Goal: Task Accomplishment & Management: Complete application form

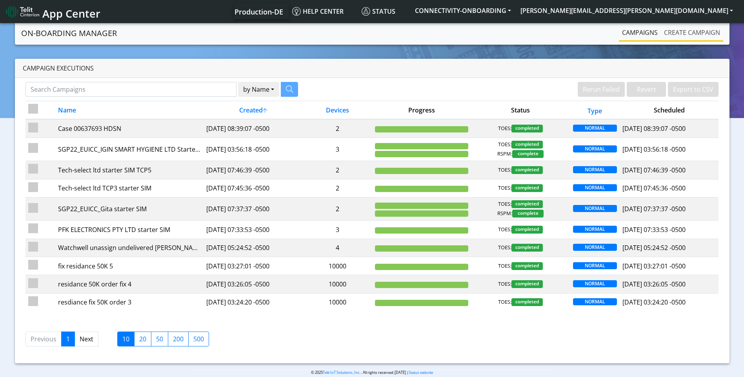
click at [684, 35] on link "Create campaign" at bounding box center [692, 33] width 62 height 16
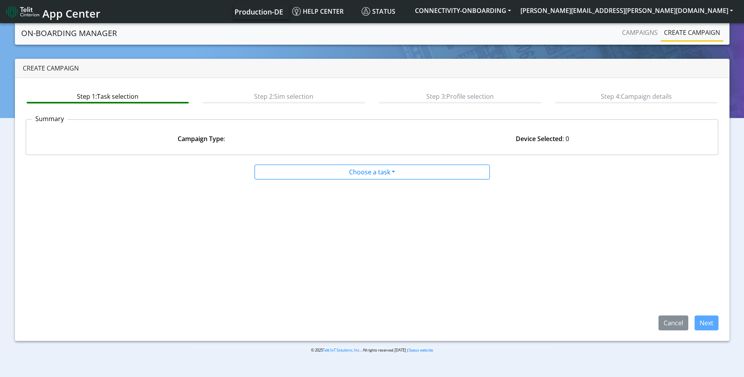
click at [302, 162] on div at bounding box center [372, 163] width 470 height 3
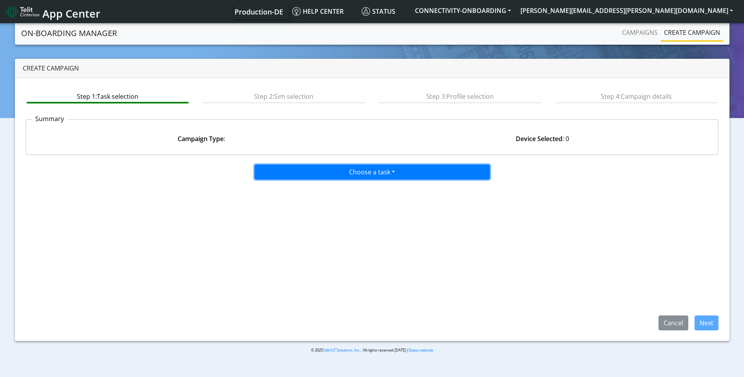
click at [304, 169] on button "Choose a task" at bounding box center [372, 172] width 235 height 15
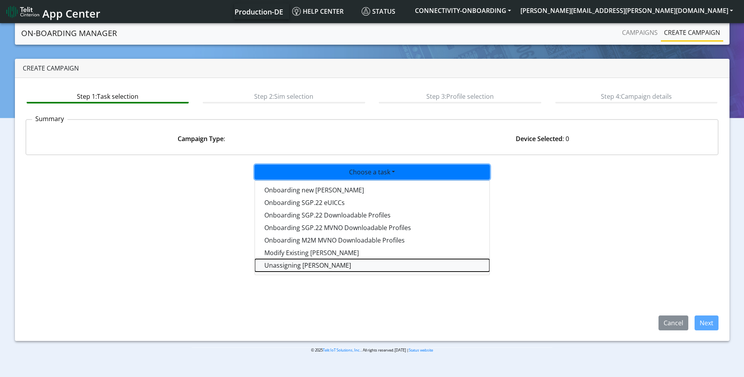
click at [295, 264] on taskunassign-dropdown "Unassigning [PERSON_NAME]" at bounding box center [372, 265] width 235 height 13
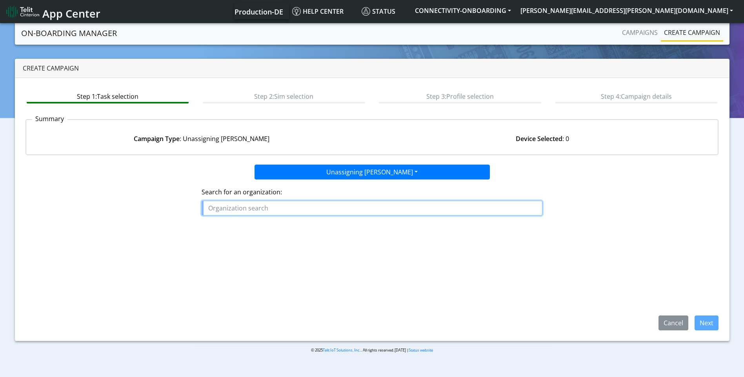
click at [257, 206] on input "text" at bounding box center [372, 208] width 341 height 15
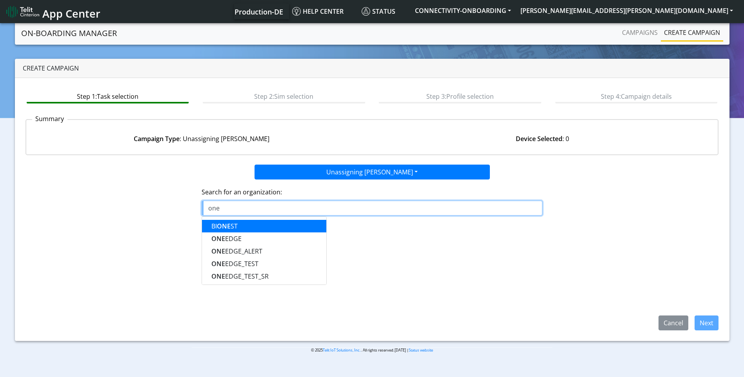
drag, startPoint x: 246, startPoint y: 206, endPoint x: 168, endPoint y: 205, distance: 77.7
click at [170, 206] on div "Search for an organization: one BI ONE ST ONE EDGE ONE EDGE_ALERT ONE EDGE_TEST…" at bounding box center [372, 205] width 705 height 50
paste input "ONEƎDGE"
type input "O"
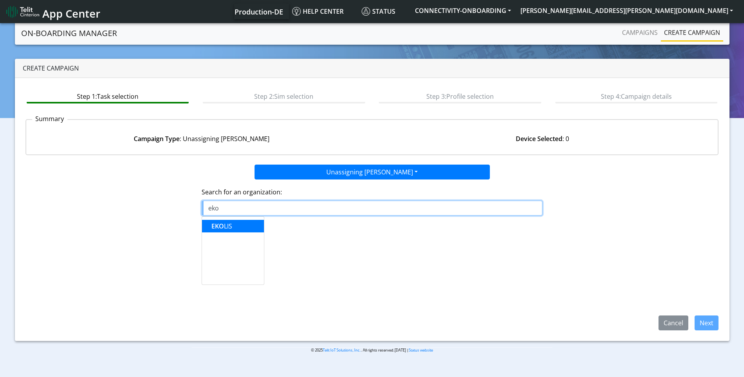
drag, startPoint x: 265, startPoint y: 213, endPoint x: 247, endPoint y: 210, distance: 18.2
drag, startPoint x: 211, startPoint y: 210, endPoint x: 201, endPoint y: 206, distance: 11.1
click at [193, 209] on div "Search for an organization: eko EKO LIS" at bounding box center [372, 205] width 705 height 50
paste input "Ektos"
click at [236, 227] on span "EKTOS" at bounding box center [232, 226] width 20 height 9
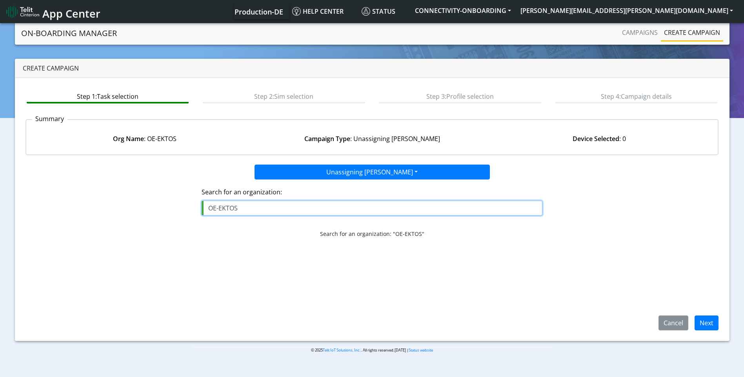
type input "OE-EKTOS"
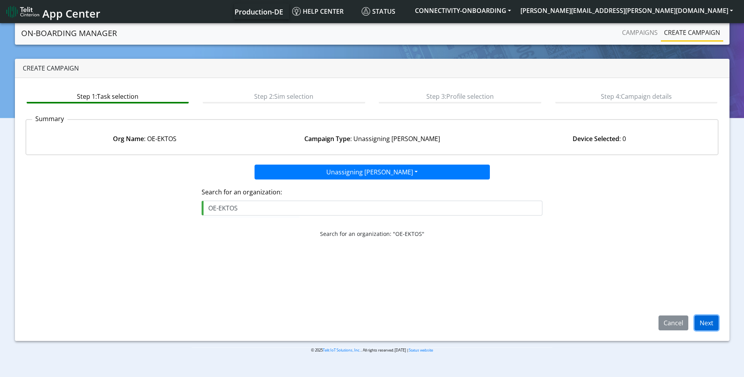
click at [701, 325] on button "Next" at bounding box center [707, 323] width 24 height 15
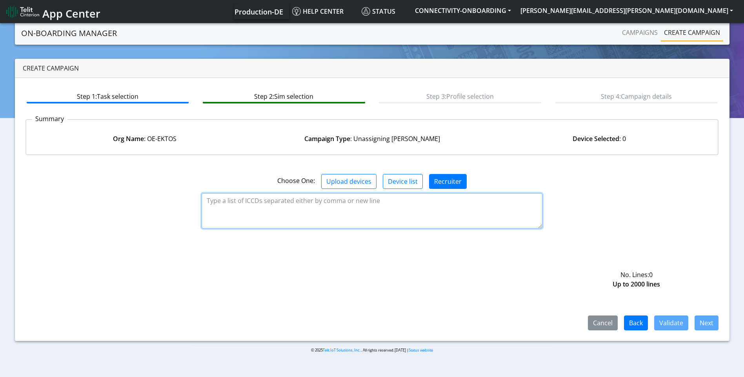
click at [348, 199] on textarea at bounding box center [372, 210] width 341 height 35
paste textarea "89358151000027908055"
type textarea "89358151000027908055"
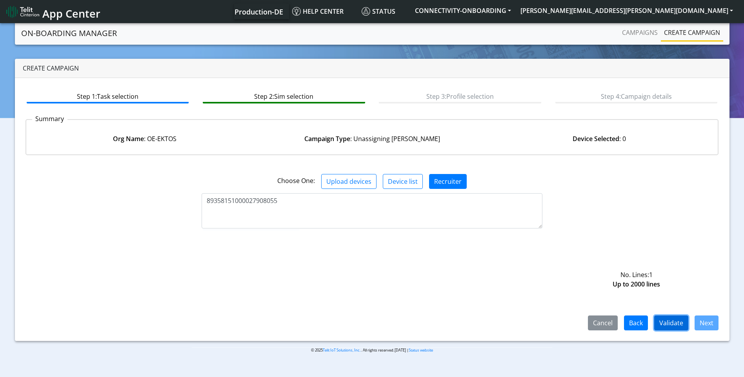
click at [684, 325] on button "Validate" at bounding box center [671, 323] width 34 height 15
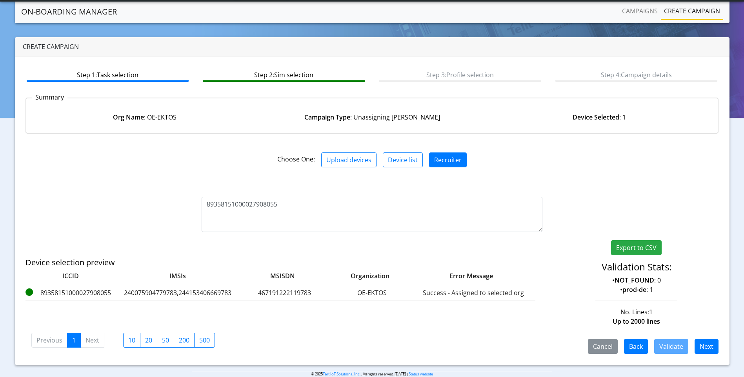
scroll to position [12, 0]
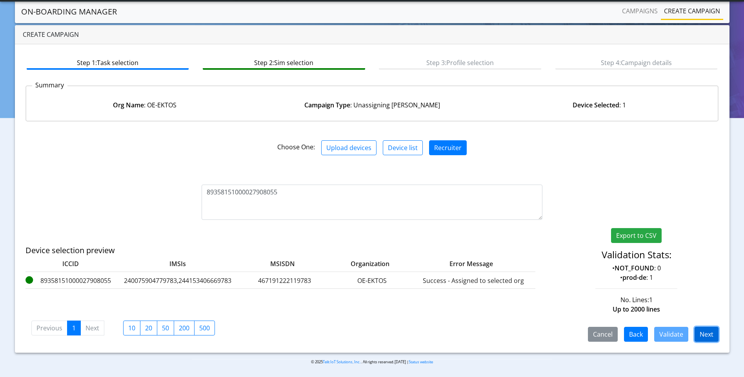
click at [708, 341] on button "Next" at bounding box center [707, 334] width 24 height 15
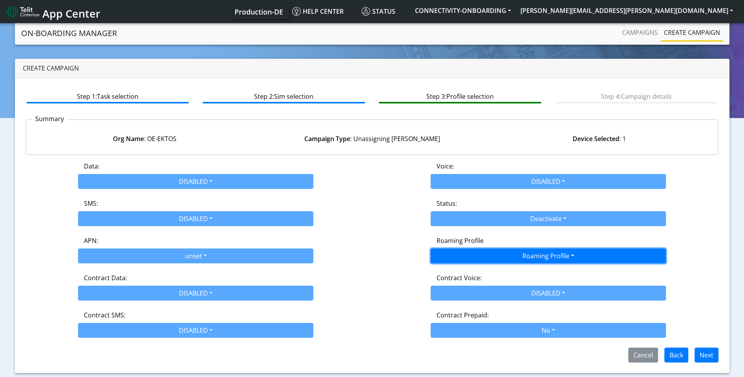
click at [555, 252] on button "Roaming Profile" at bounding box center [548, 256] width 235 height 15
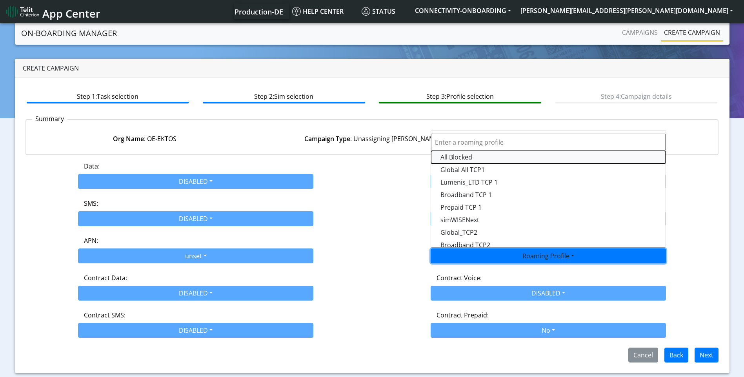
click at [474, 155] on Profile-dropdown "All Blocked" at bounding box center [548, 157] width 235 height 13
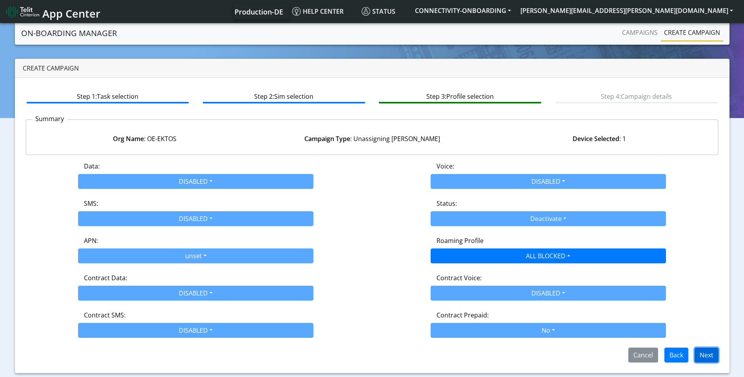
click at [712, 356] on button "Next" at bounding box center [707, 355] width 24 height 15
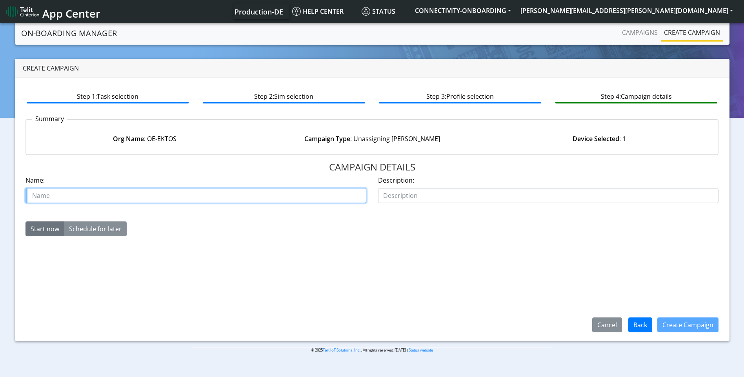
click at [204, 202] on input "text" at bounding box center [196, 195] width 341 height 15
paste input "00630351"
paste input "Ektos"
type input "case 00630351 Ektos"
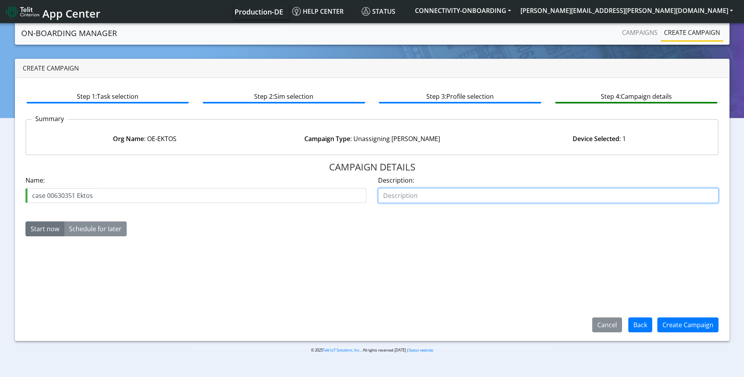
click at [453, 193] on input "text" at bounding box center [548, 195] width 341 height 15
type input "move sim"
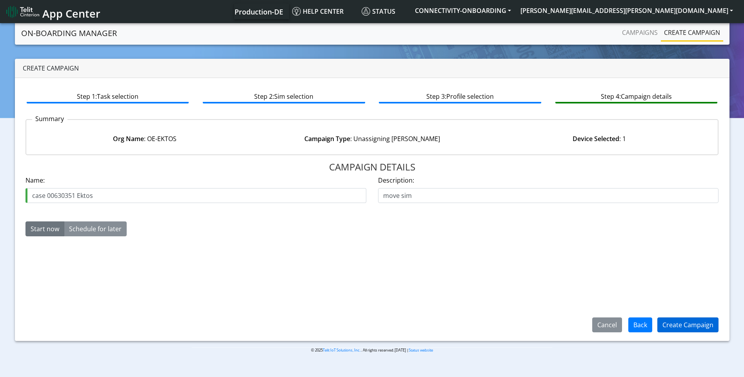
drag, startPoint x: 700, startPoint y: 315, endPoint x: 700, endPoint y: 319, distance: 3.9
click at [700, 319] on div "Create Campaign" at bounding box center [688, 325] width 71 height 20
click at [702, 320] on button "Create Campaign" at bounding box center [688, 325] width 61 height 15
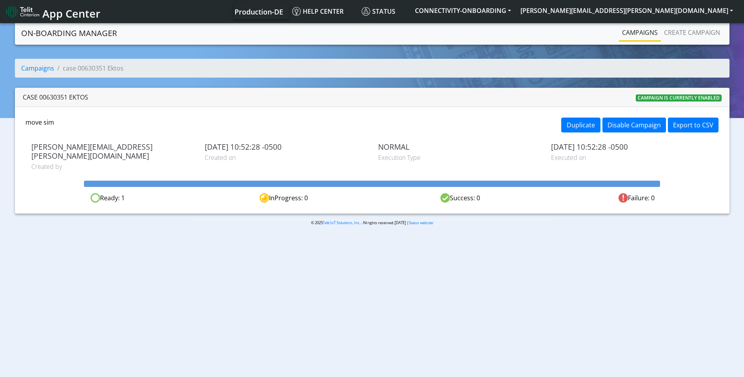
click at [648, 34] on link "Campaigns" at bounding box center [640, 33] width 42 height 16
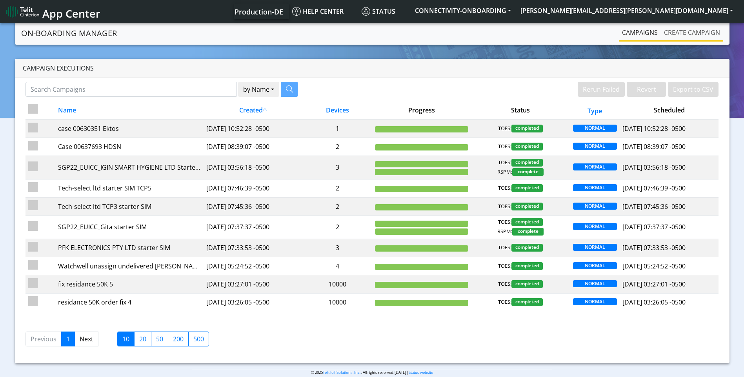
click at [686, 32] on link "Create campaign" at bounding box center [692, 33] width 62 height 16
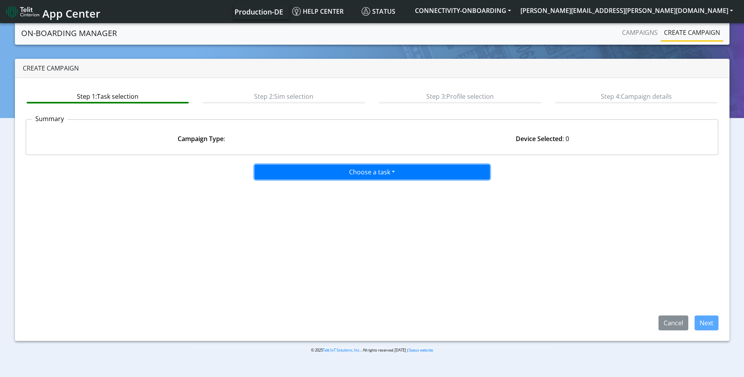
drag, startPoint x: 347, startPoint y: 171, endPoint x: 344, endPoint y: 166, distance: 6.3
click at [347, 171] on button "Choose a task" at bounding box center [372, 172] width 235 height 15
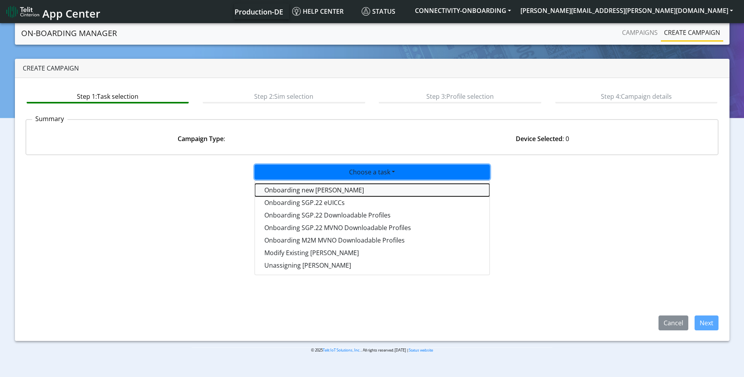
click at [329, 190] on tasktoes-dropdown "Onboarding new [PERSON_NAME]" at bounding box center [372, 190] width 235 height 13
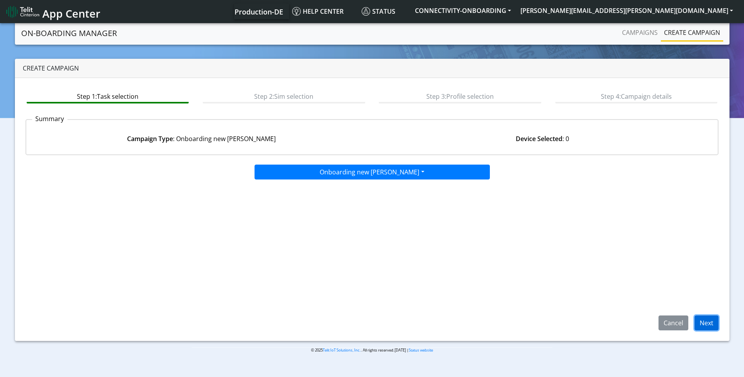
click at [713, 328] on button "Next" at bounding box center [707, 323] width 24 height 15
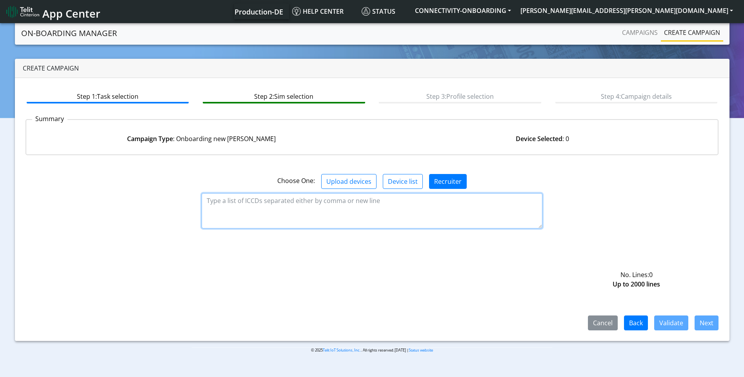
click at [305, 203] on textarea at bounding box center [372, 210] width 341 height 35
paste textarea "89358151000027908055"
type textarea "89358151000027908055"
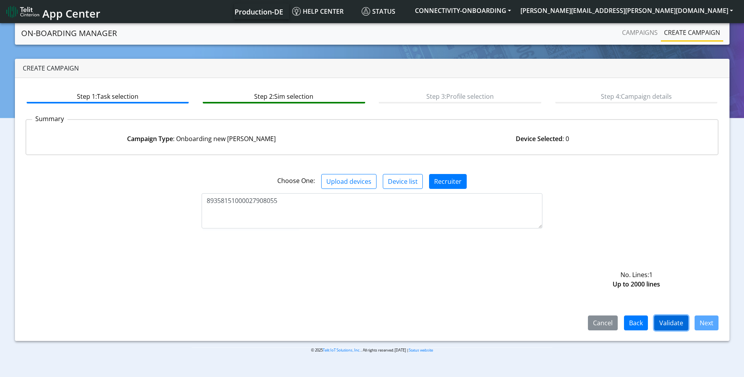
click at [676, 321] on button "Validate" at bounding box center [671, 323] width 34 height 15
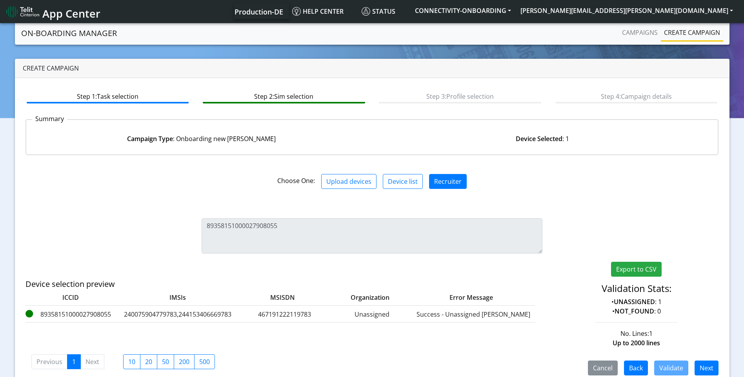
scroll to position [12, 0]
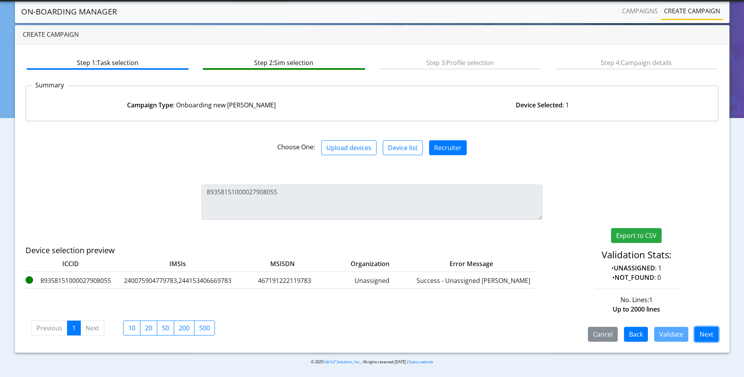
click at [701, 333] on button "Next" at bounding box center [707, 334] width 24 height 15
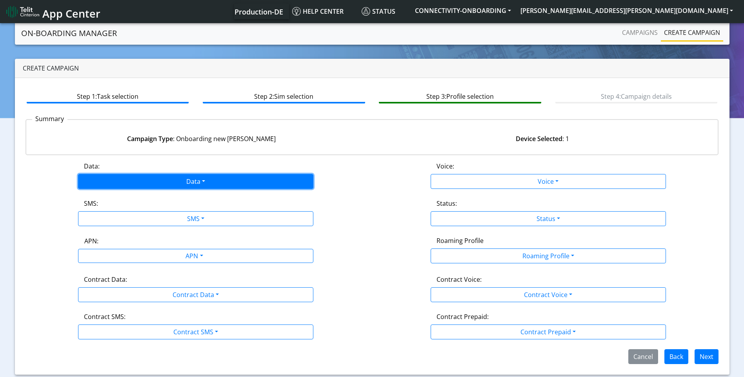
click at [193, 180] on button "Data" at bounding box center [195, 181] width 235 height 15
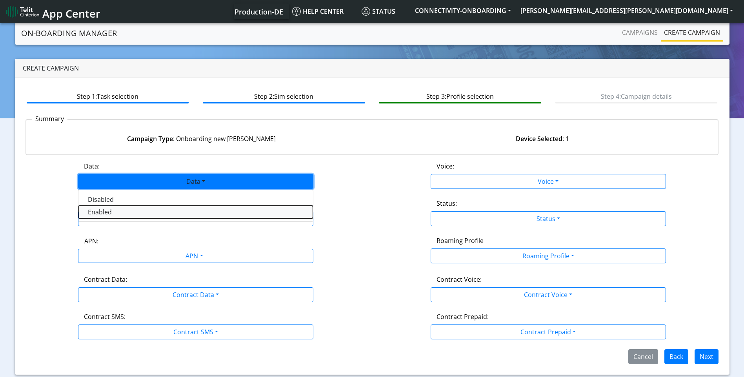
click at [140, 209] on button "Enabled" at bounding box center [195, 212] width 235 height 13
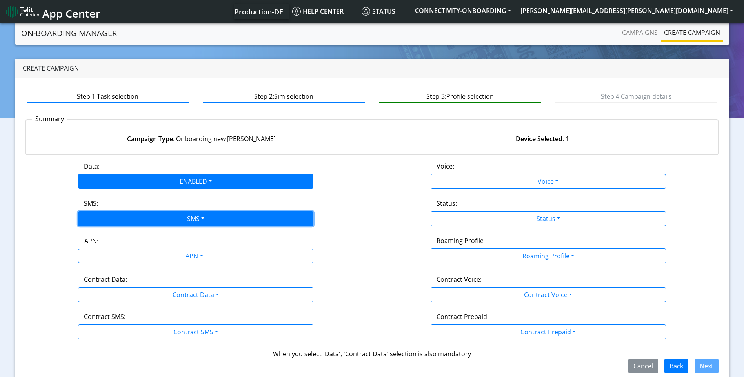
click at [153, 219] on button "SMS" at bounding box center [195, 218] width 235 height 15
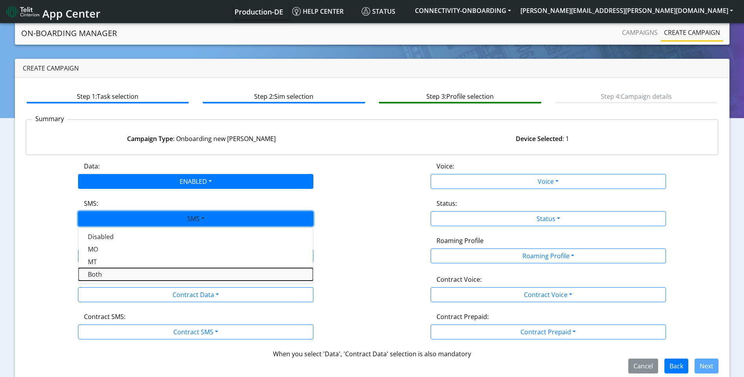
click at [123, 272] on button "Both" at bounding box center [195, 274] width 235 height 13
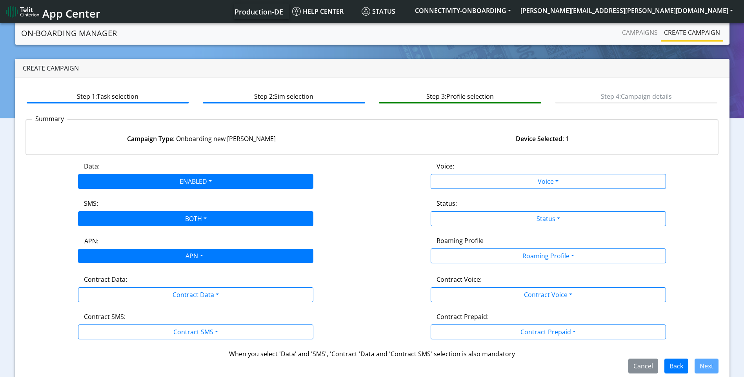
click at [225, 260] on div "APN" at bounding box center [193, 257] width 249 height 15
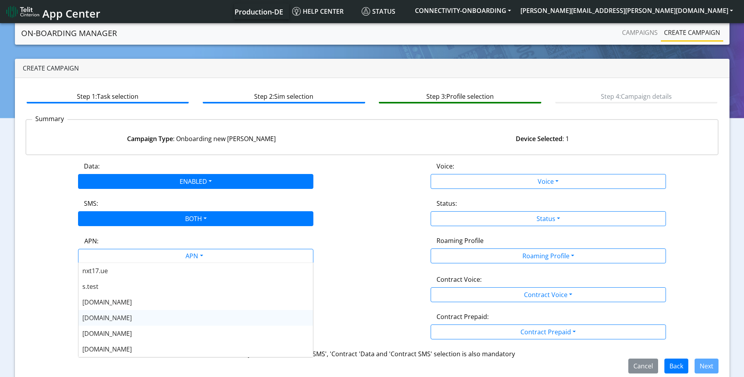
click at [120, 315] on div "[DOMAIN_NAME]" at bounding box center [195, 318] width 235 height 16
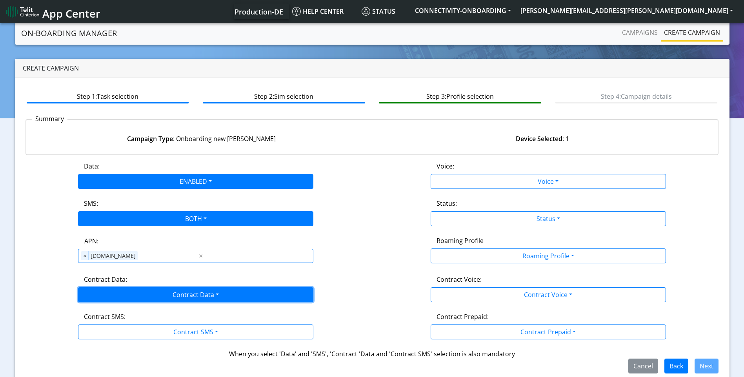
click at [182, 302] on button "Contract Data" at bounding box center [195, 295] width 235 height 15
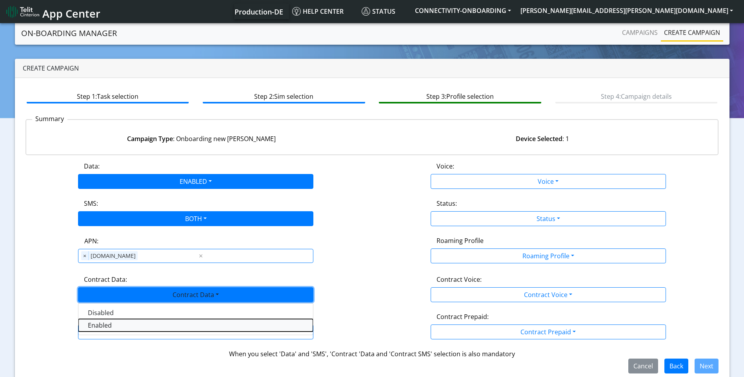
click at [119, 329] on Dataenabled-dropdown "Enabled" at bounding box center [195, 325] width 235 height 13
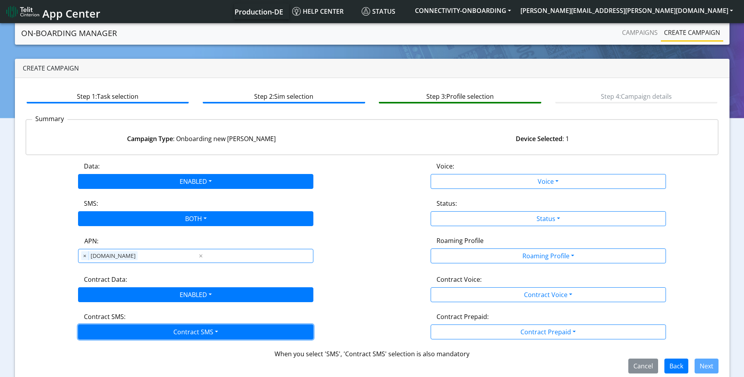
click at [121, 325] on button "Contract SMS" at bounding box center [195, 332] width 235 height 15
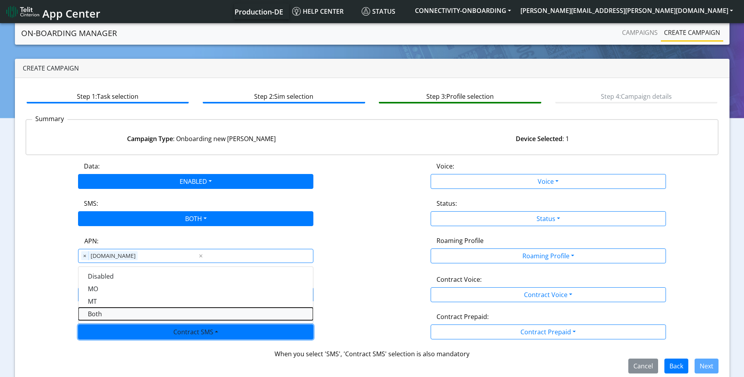
click at [116, 316] on SMSboth-dropdown "Both" at bounding box center [195, 314] width 235 height 13
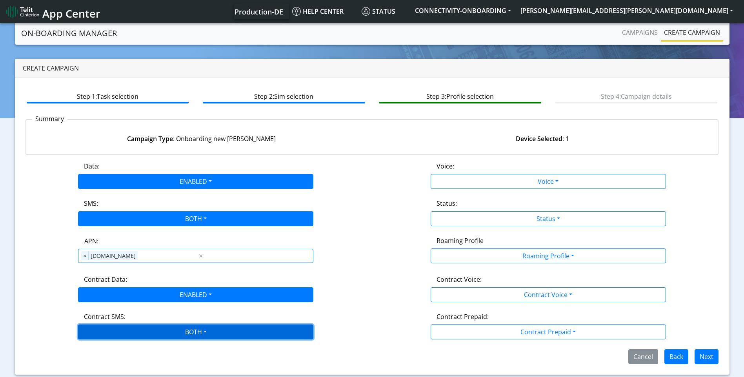
click at [203, 330] on button "BOTH" at bounding box center [195, 332] width 235 height 15
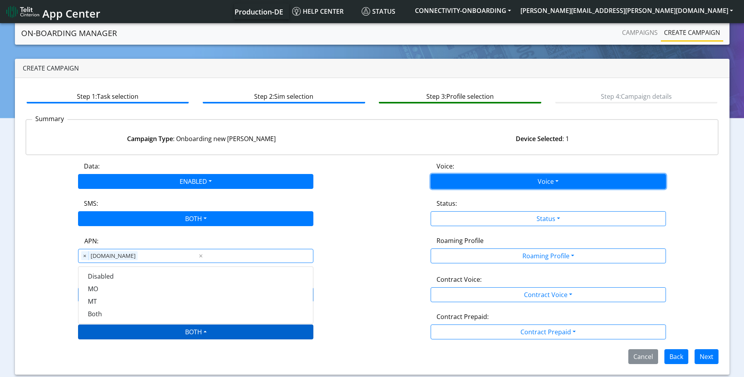
drag, startPoint x: 529, startPoint y: 185, endPoint x: 518, endPoint y: 188, distance: 12.0
click at [529, 185] on button "Voice" at bounding box center [548, 181] width 235 height 15
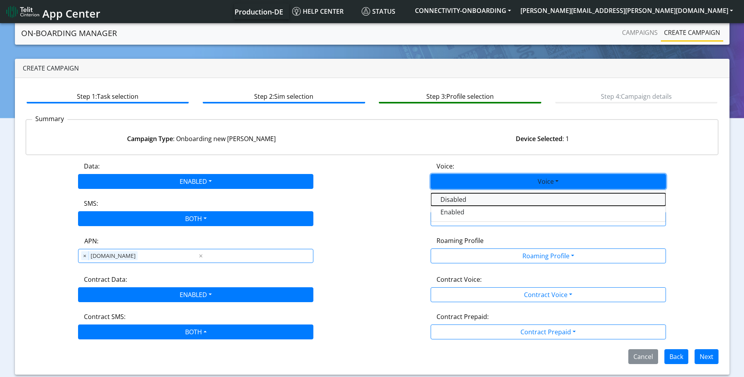
click at [490, 199] on button "Disabled" at bounding box center [548, 199] width 235 height 13
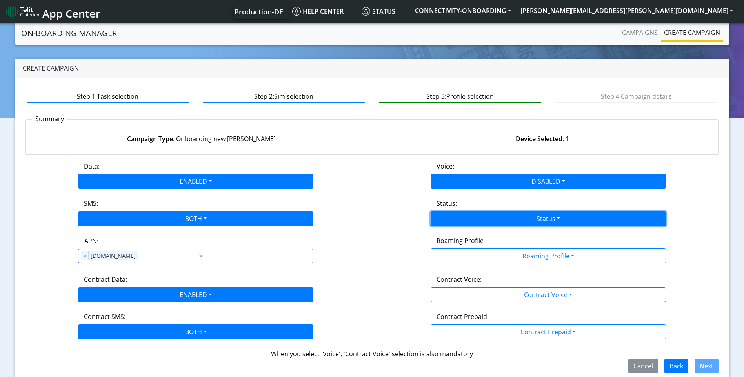
click at [504, 217] on button "Status" at bounding box center [548, 218] width 235 height 15
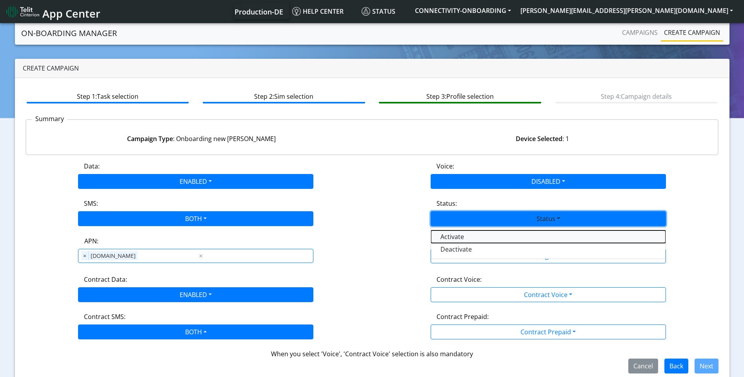
click at [479, 238] on button "Activate" at bounding box center [548, 237] width 235 height 13
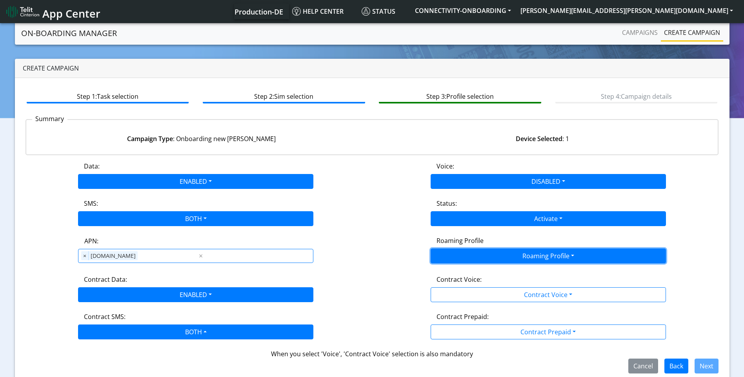
click at [491, 255] on button "Roaming Profile" at bounding box center [548, 256] width 235 height 15
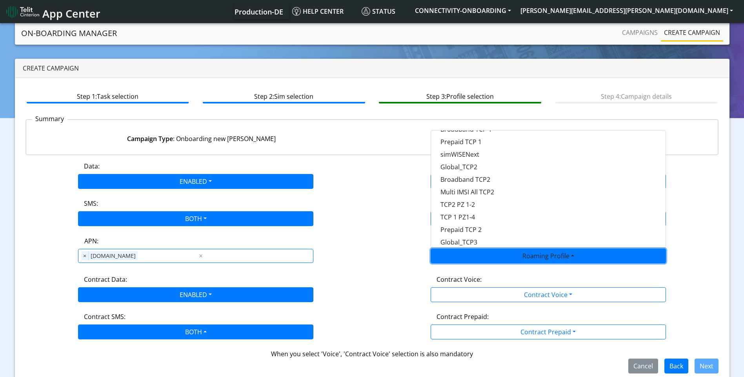
scroll to position [69, 0]
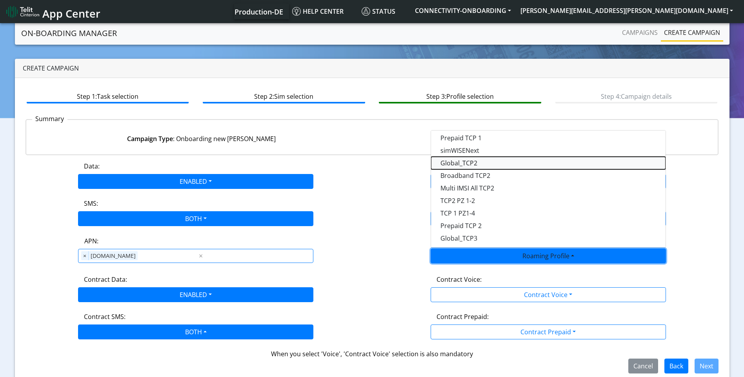
click at [465, 165] on Profile-dropdown "Global_TCP2" at bounding box center [548, 163] width 235 height 13
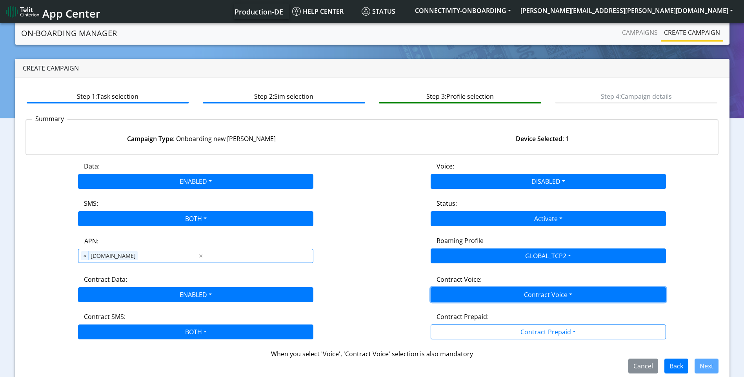
click at [515, 292] on button "Contract Voice" at bounding box center [548, 295] width 235 height 15
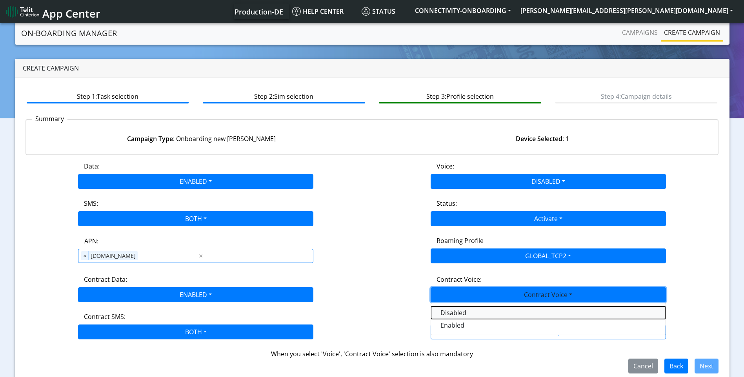
click at [468, 312] on Voicedisabled-dropdown "Disabled" at bounding box center [548, 313] width 235 height 13
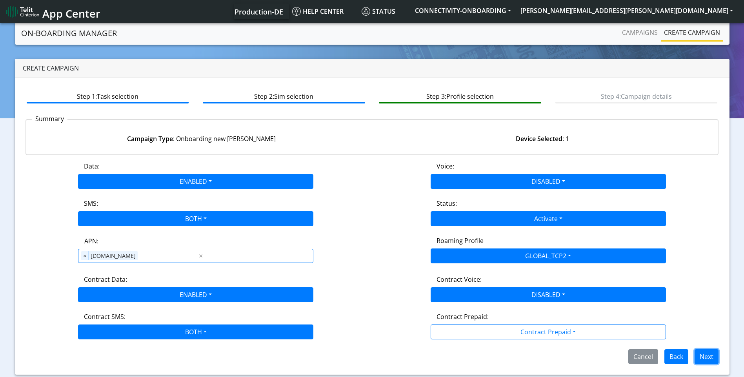
click at [700, 357] on button "Next" at bounding box center [707, 357] width 24 height 15
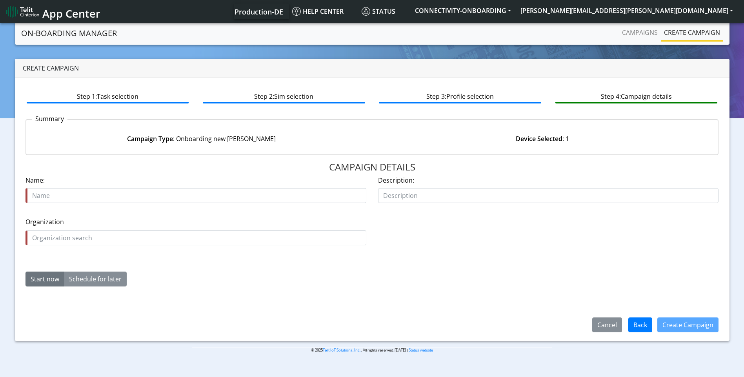
click at [66, 197] on input "text" at bounding box center [196, 195] width 341 height 15
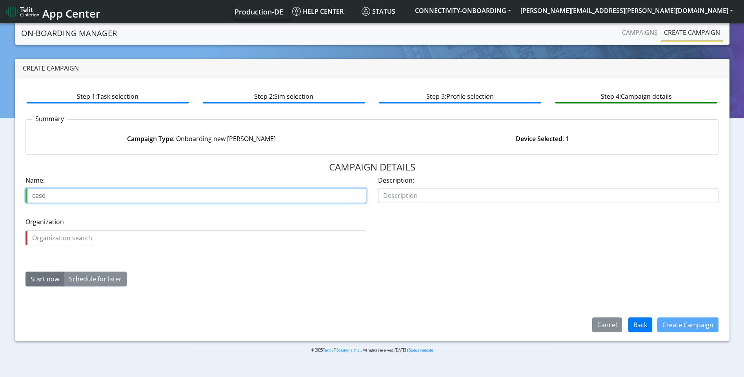
paste input "00630351"
paste input "TrapMe"
type input "case 00630351TrapMe"
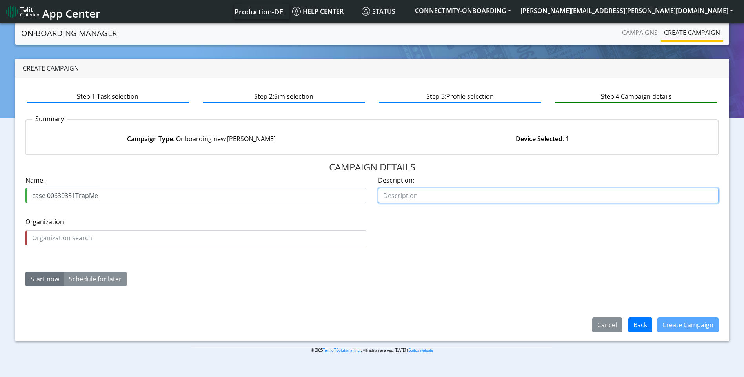
click at [439, 199] on input "text" at bounding box center [548, 195] width 341 height 15
type input "activate"
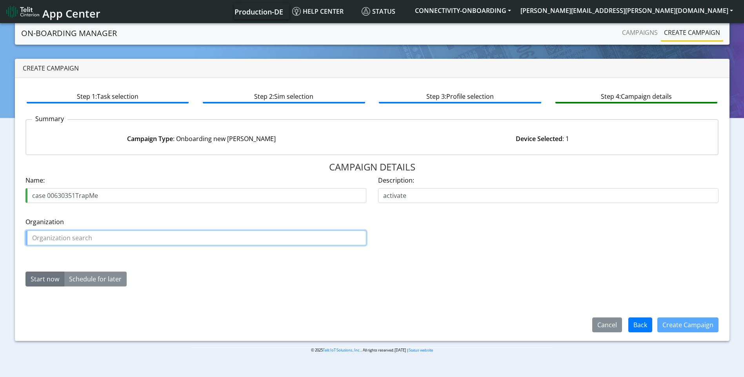
click at [60, 239] on input "text" at bounding box center [196, 238] width 341 height 15
paste input "CBSVENDSEN"
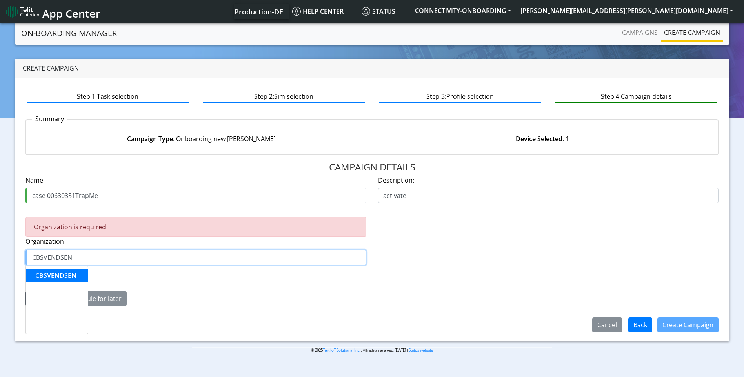
click at [51, 275] on span "CBSVENDSEN" at bounding box center [55, 276] width 41 height 9
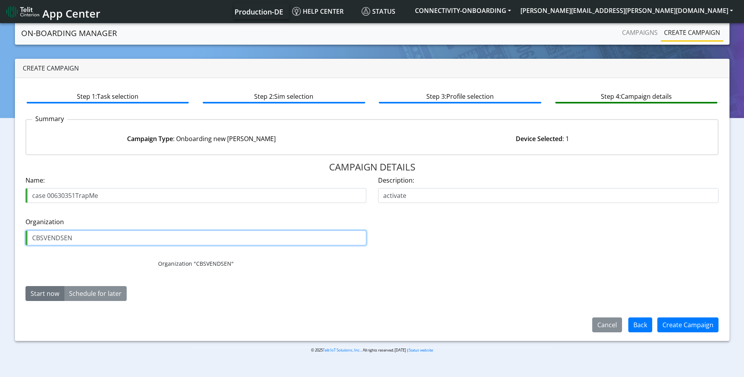
type input "CBSVENDSEN"
click at [42, 295] on button "Start now" at bounding box center [45, 293] width 39 height 15
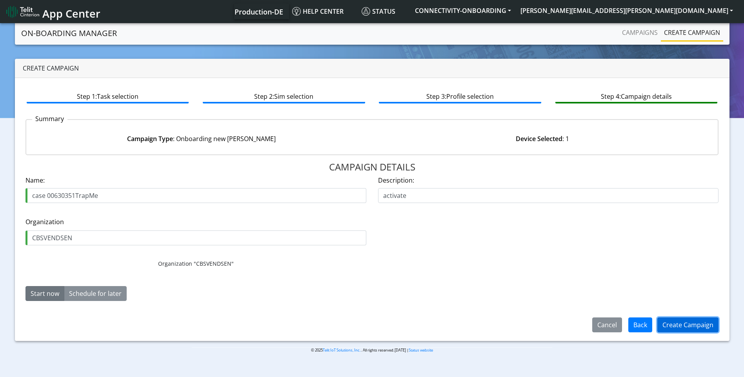
click at [679, 328] on button "Create Campaign" at bounding box center [688, 325] width 61 height 15
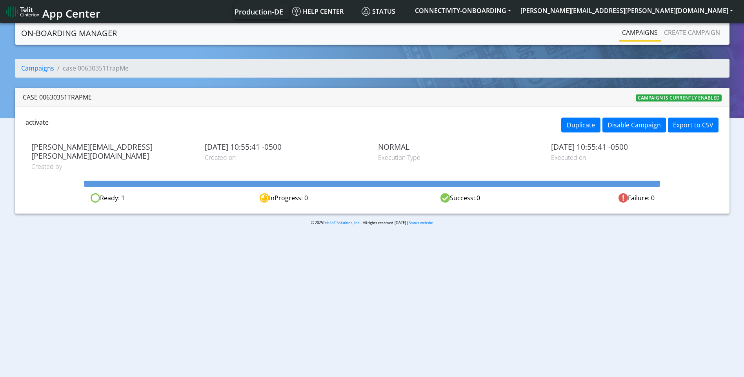
click at [646, 36] on link "Campaigns" at bounding box center [640, 33] width 42 height 16
